Goal: Transaction & Acquisition: Purchase product/service

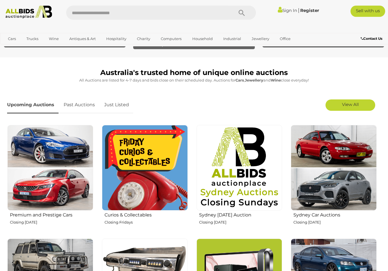
scroll to position [124, 0]
click at [0, 0] on link "Art" at bounding box center [0, 0] width 0 height 0
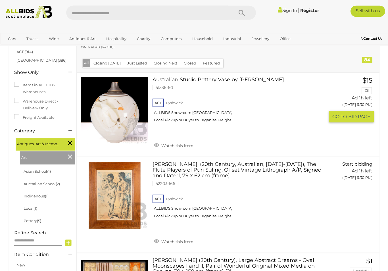
scroll to position [61, 0]
click at [128, 121] on link at bounding box center [114, 110] width 67 height 67
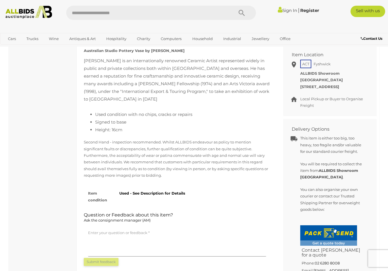
scroll to position [285, 0]
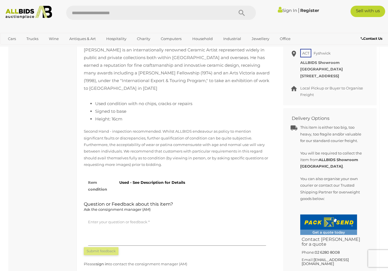
click at [280, 218] on div "Pickup & Payment Strictly by 4PM Monday 20/10 Item Location" at bounding box center [330, 153] width 102 height 292
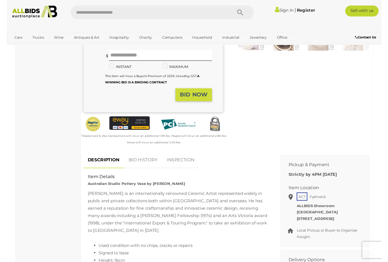
scroll to position [106, 0]
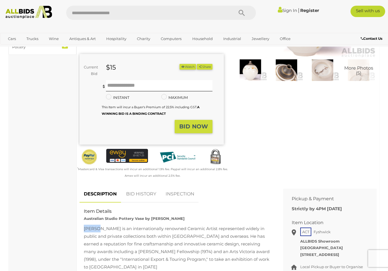
click at [114, 241] on div "Victor Greenaway is an internationally renowned Ceramic Artist represented wide…" at bounding box center [177, 248] width 187 height 46
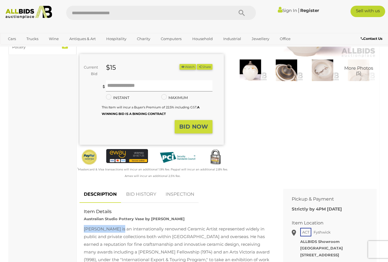
click at [119, 85] on input "text" at bounding box center [159, 85] width 107 height 11
click at [325, 72] on img at bounding box center [322, 69] width 33 height 21
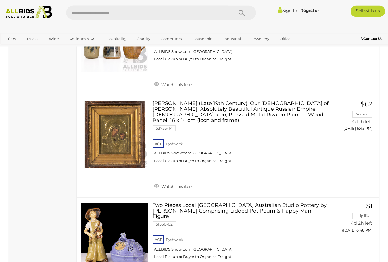
scroll to position [523, 0]
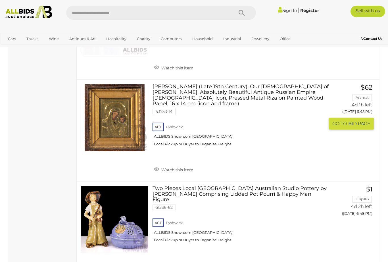
click at [128, 100] on link at bounding box center [114, 117] width 67 height 67
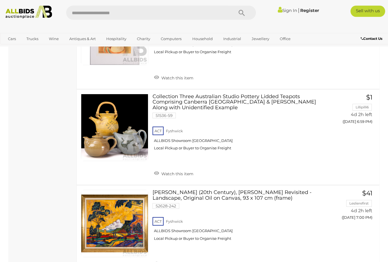
scroll to position [897, 0]
click at [125, 95] on link at bounding box center [114, 127] width 67 height 67
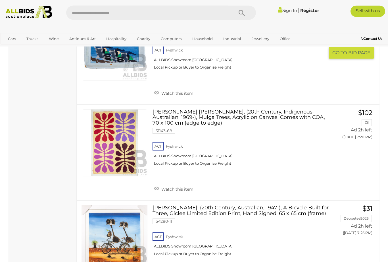
scroll to position [1355, 0]
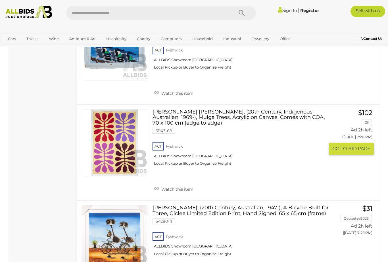
click at [127, 109] on link at bounding box center [114, 142] width 67 height 67
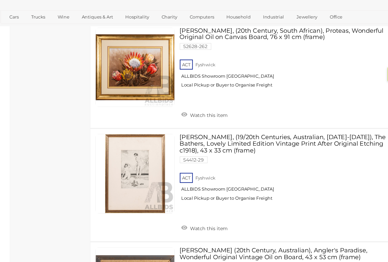
scroll to position [1693, 0]
click at [117, 137] on link at bounding box center [114, 170] width 67 height 67
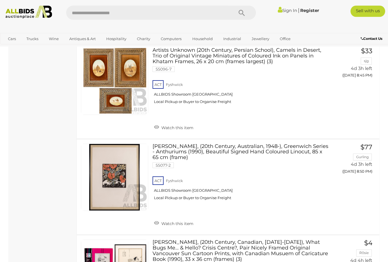
scroll to position [3098, 0]
click at [180, 143] on link "David Preston, (20th Century, Australian, 1948-), Greenwich Series - Anthuriums…" at bounding box center [241, 173] width 168 height 61
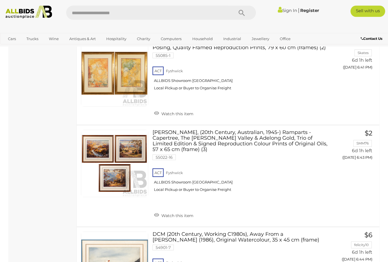
scroll to position [4533, 0]
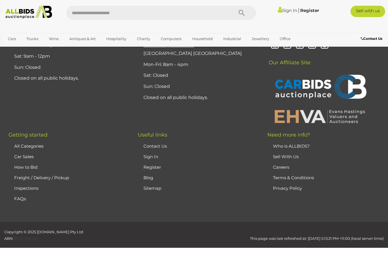
scroll to position [76, 0]
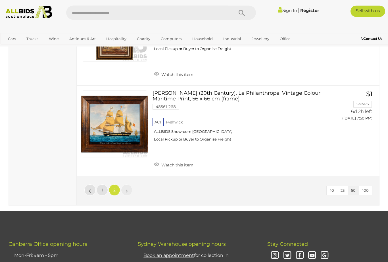
scroll to position [3109, 0]
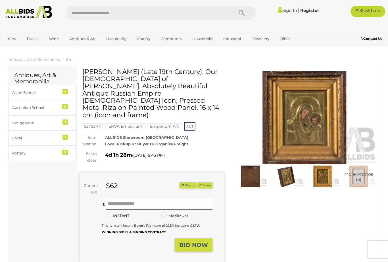
click at [321, 127] on img at bounding box center [304, 117] width 144 height 93
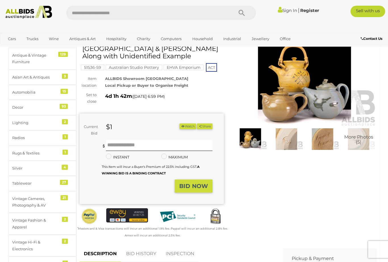
scroll to position [35, 0]
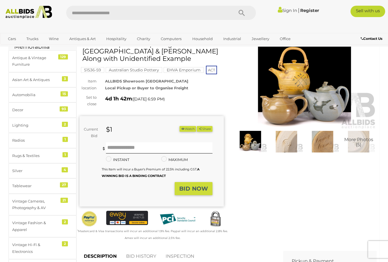
click at [299, 84] on img at bounding box center [304, 82] width 144 height 93
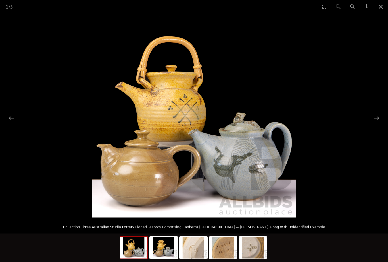
scroll to position [81, 0]
click at [268, 170] on img at bounding box center [194, 115] width 204 height 204
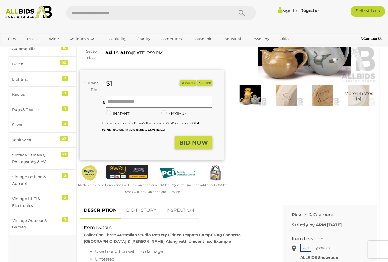
scroll to position [35, 0]
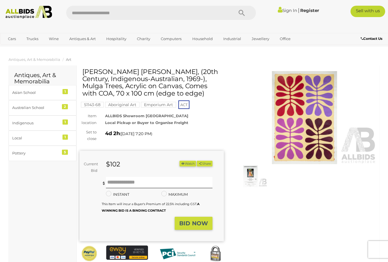
click at [307, 122] on img at bounding box center [304, 117] width 144 height 93
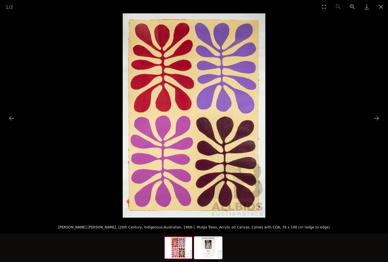
click at [218, 247] on img at bounding box center [208, 248] width 27 height 22
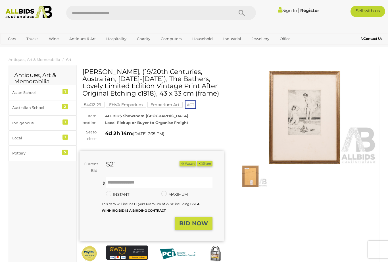
click at [311, 121] on img at bounding box center [304, 117] width 144 height 93
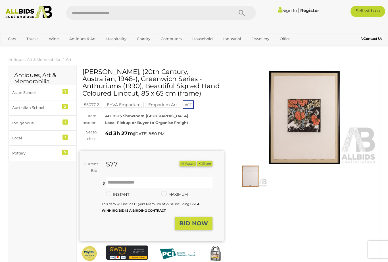
click at [316, 124] on img at bounding box center [304, 117] width 144 height 93
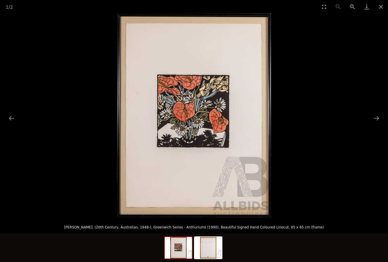
click at [375, 14] on picture at bounding box center [194, 115] width 388 height 204
